Goal: Navigation & Orientation: Understand site structure

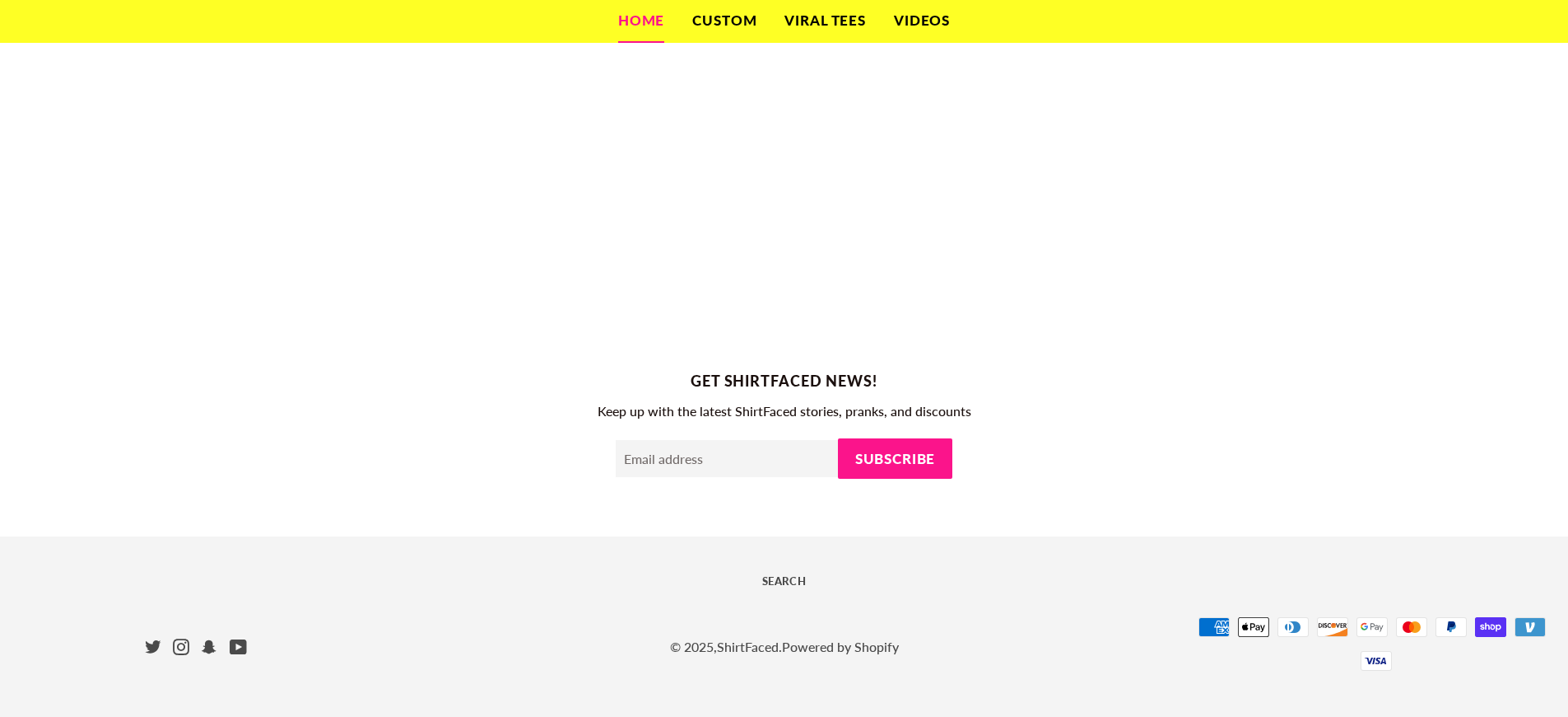
click at [1360, 608] on div "Payment methods American Express Apple Pay Diners Club Discover Google Pay Mast…" at bounding box center [1360, 646] width 383 height 75
